Goal: Transaction & Acquisition: Register for event/course

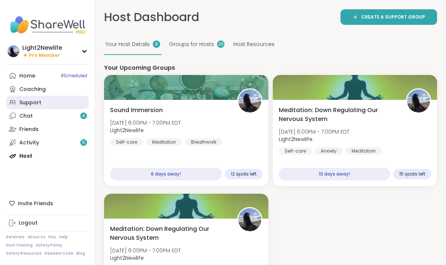
click at [39, 102] on div "Support" at bounding box center [30, 102] width 22 height 7
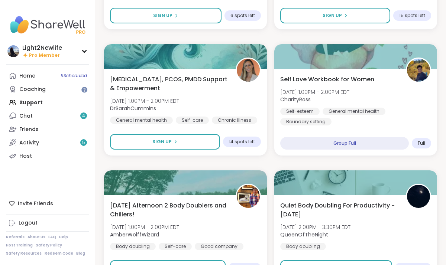
scroll to position [933, 0]
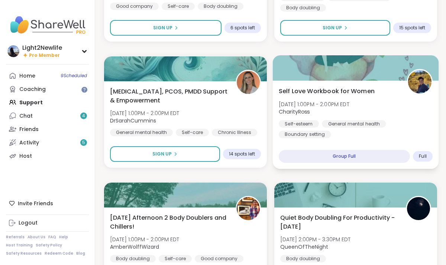
click at [364, 133] on div "Self-esteem General mental health Boundary setting" at bounding box center [356, 129] width 154 height 18
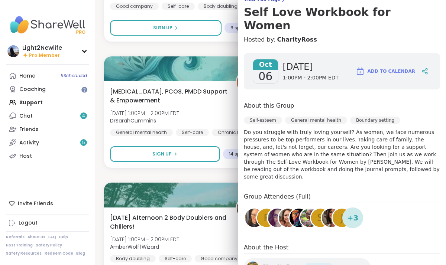
scroll to position [0, 0]
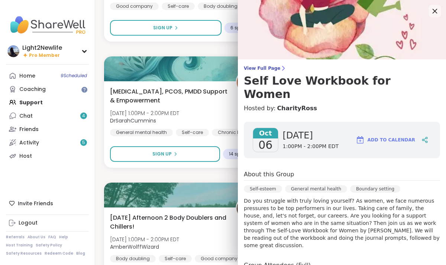
click at [434, 16] on div at bounding box center [434, 11] width 13 height 13
click at [436, 10] on icon at bounding box center [435, 11] width 5 height 5
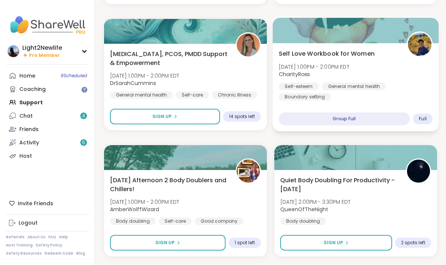
scroll to position [972, 0]
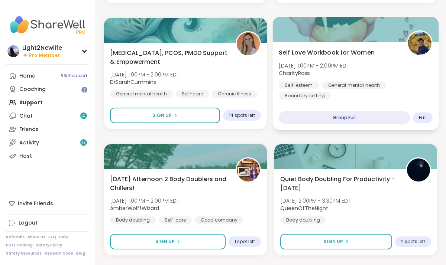
click at [352, 79] on div "Self Love Workbook for Women Mon, Oct 06 | 1:00PM - 2:00PM EDT CharityRoss Self…" at bounding box center [356, 74] width 154 height 52
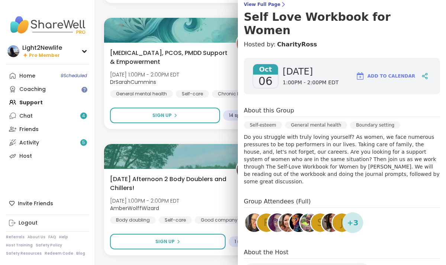
scroll to position [64, 0]
click at [358, 213] on div "+ 3" at bounding box center [352, 223] width 21 height 21
click at [300, 198] on h4 "Group Attendees (Full)" at bounding box center [342, 203] width 196 height 11
click at [352, 218] on span "+ 3" at bounding box center [353, 223] width 12 height 11
click at [337, 213] on div "Group Attendees (Full) P S J + 3" at bounding box center [342, 217] width 196 height 39
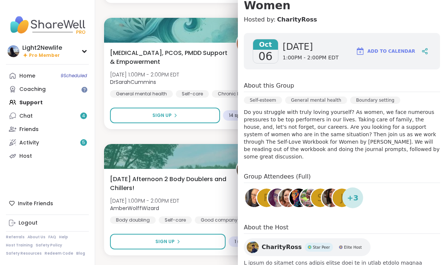
scroll to position [117, 0]
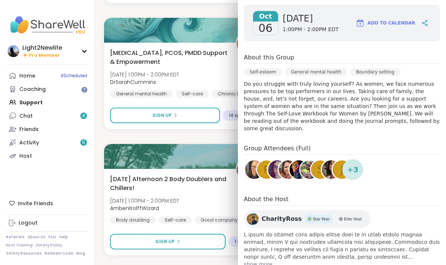
click at [282, 215] on span "CharityRoss" at bounding box center [282, 219] width 40 height 9
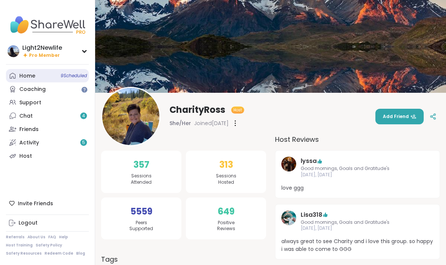
click at [29, 78] on div "Home 9 Scheduled" at bounding box center [27, 75] width 16 height 7
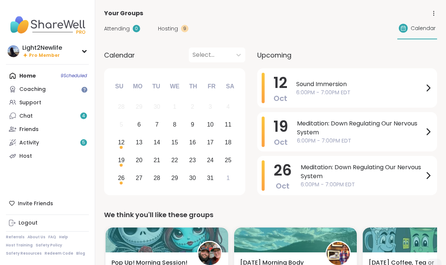
click at [31, 76] on div "Home 9 Scheduled Coaching Support Chat 4 Friends Activity 5 Host" at bounding box center [47, 116] width 83 height 94
